Goal: Task Accomplishment & Management: Use online tool/utility

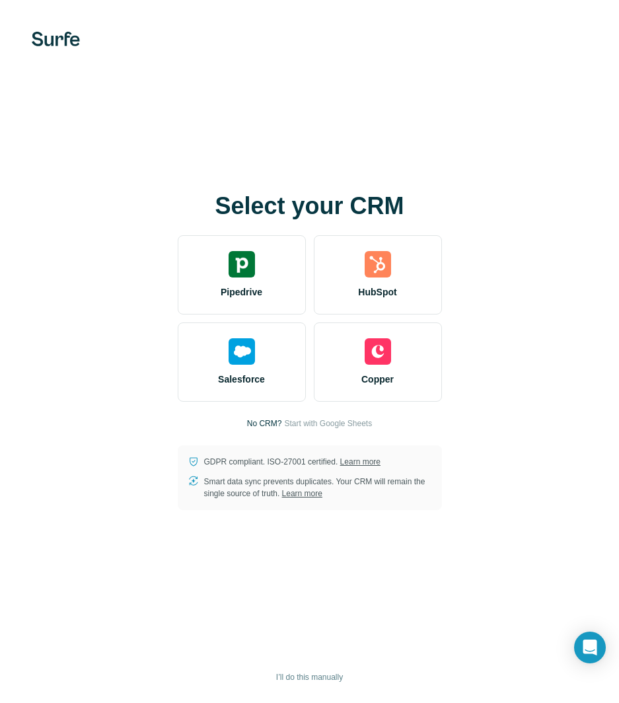
click at [529, 191] on div "Select your CRM Pipedrive HubSpot Salesforce Copper No CRM? Start with Google S…" at bounding box center [309, 351] width 619 height 703
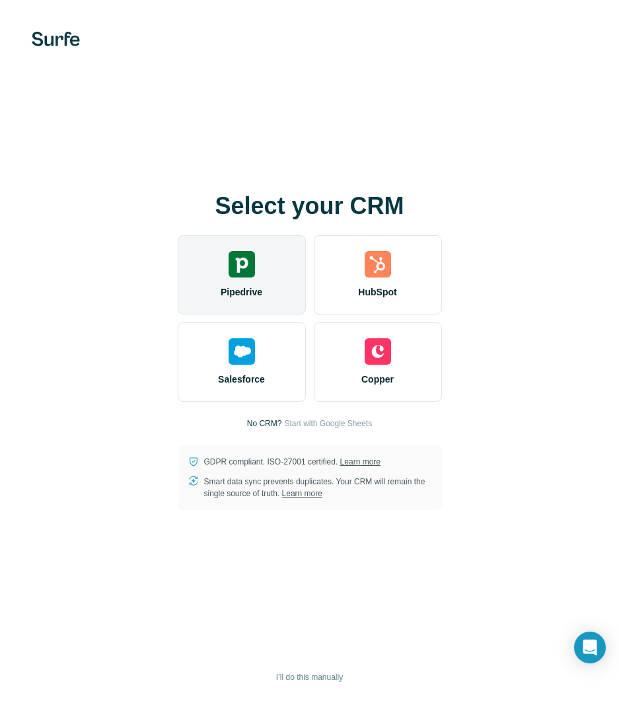
click at [260, 279] on div "Pipedrive" at bounding box center [242, 274] width 128 height 79
